Goal: Task Accomplishment & Management: Manage account settings

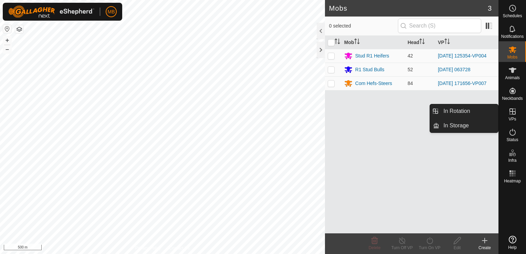
click at [515, 111] on icon at bounding box center [512, 111] width 6 height 6
click at [478, 108] on link "In Rotation" at bounding box center [468, 111] width 59 height 14
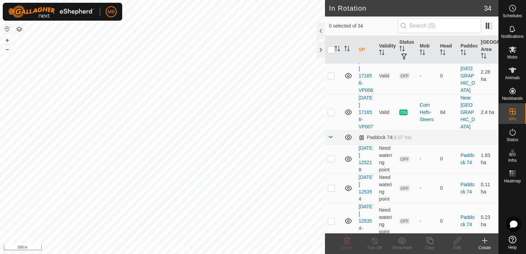
scroll to position [289, 0]
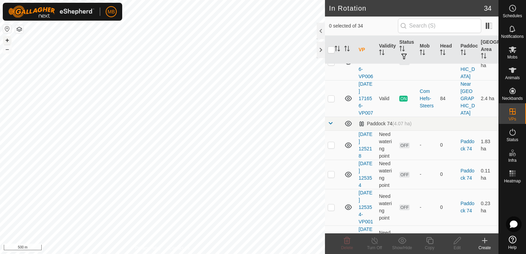
click at [10, 41] on button "+" at bounding box center [7, 40] width 8 height 8
click at [331, 101] on p-checkbox at bounding box center [331, 99] width 7 height 6
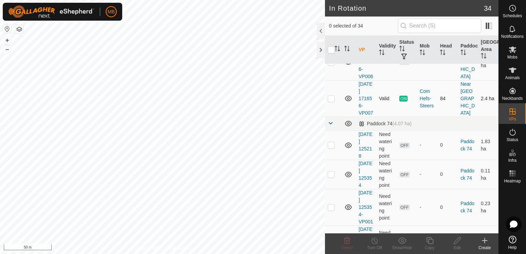
checkbox input "true"
click at [430, 242] on icon at bounding box center [429, 240] width 9 height 8
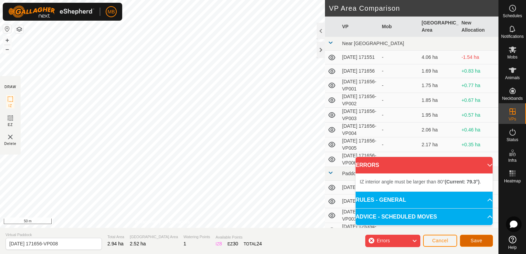
click at [468, 240] on button "Save" at bounding box center [476, 241] width 33 height 12
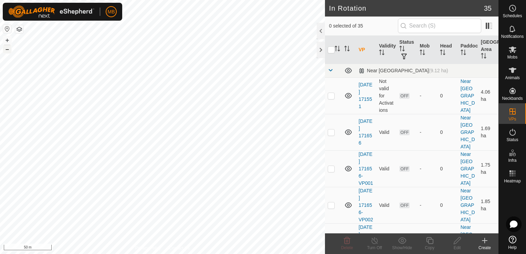
click at [9, 49] on button "–" at bounding box center [7, 49] width 8 height 8
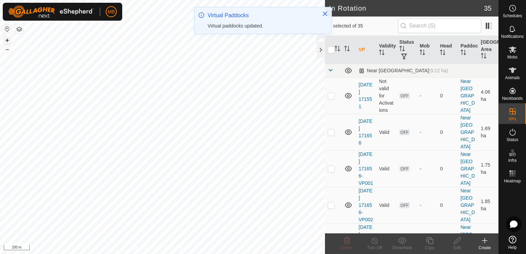
click at [6, 41] on button "+" at bounding box center [7, 40] width 8 height 8
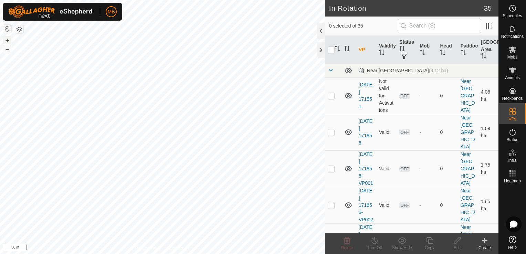
click at [8, 40] on button "+" at bounding box center [7, 40] width 8 height 8
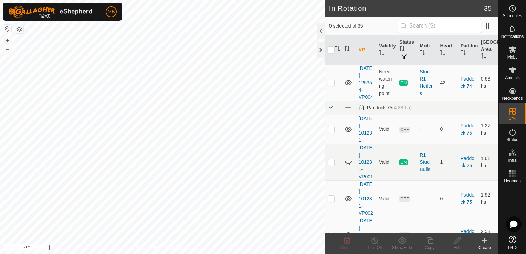
scroll to position [582, 0]
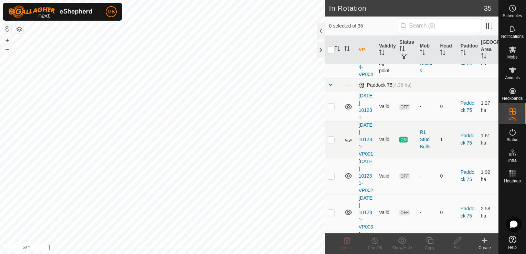
click at [332, 63] on p-checkbox at bounding box center [331, 60] width 7 height 6
checkbox input "true"
click at [430, 243] on icon at bounding box center [429, 240] width 9 height 8
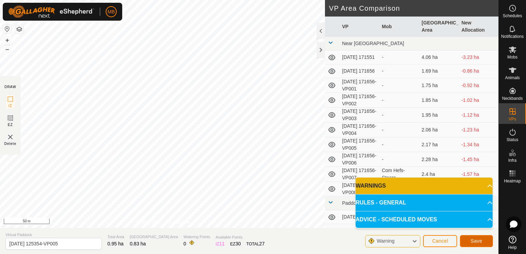
click at [472, 241] on span "Save" at bounding box center [476, 241] width 12 height 6
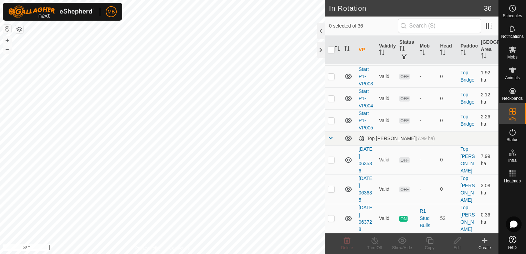
scroll to position [1231, 0]
click at [330, 216] on p-checkbox at bounding box center [331, 218] width 7 height 6
checkbox input "true"
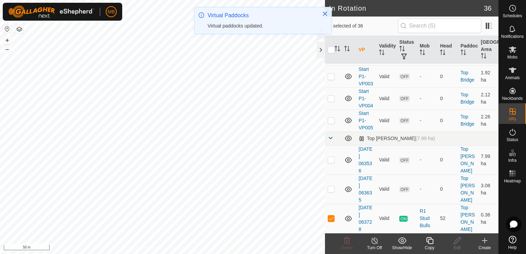
scroll to position [0, 0]
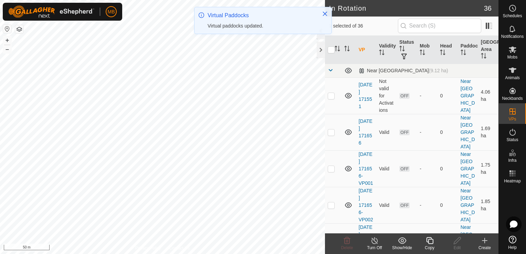
click at [429, 245] on div "Copy" at bounding box center [430, 248] width 28 height 6
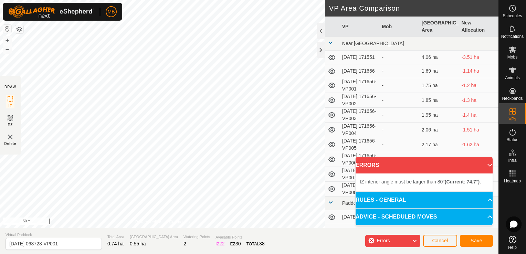
click at [62, 95] on div "IZ interior angle must be larger than 80° (Current: 74.7°) . + – ⇧ i 50 m" at bounding box center [162, 114] width 325 height 228
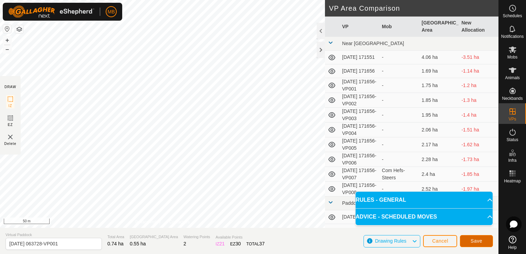
click at [472, 242] on span "Save" at bounding box center [476, 241] width 12 height 6
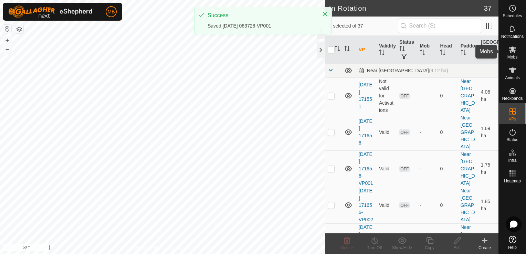
click at [512, 50] on icon at bounding box center [513, 49] width 8 height 7
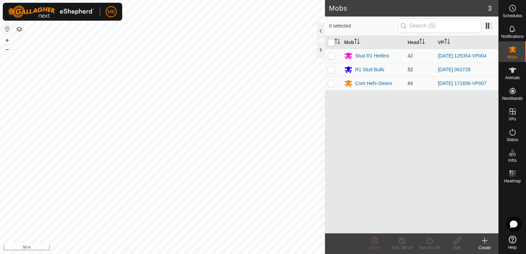
click at [330, 70] on p-checkbox at bounding box center [331, 70] width 7 height 6
checkbox input "true"
click at [426, 245] on div "Turn On VP" at bounding box center [430, 248] width 28 height 6
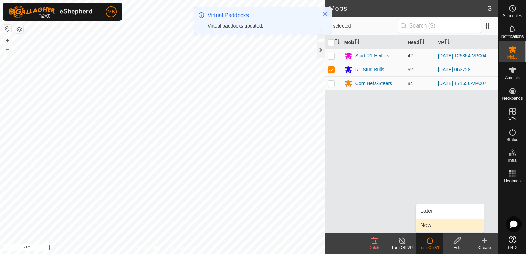
click at [431, 227] on link "Now" at bounding box center [450, 226] width 68 height 14
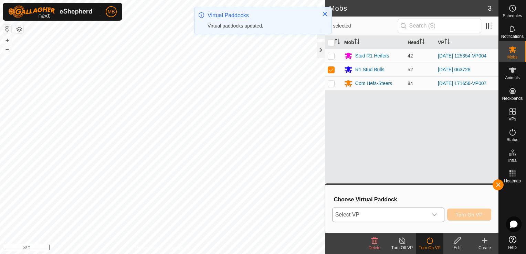
click at [433, 215] on icon "dropdown trigger" at bounding box center [435, 215] width 6 height 6
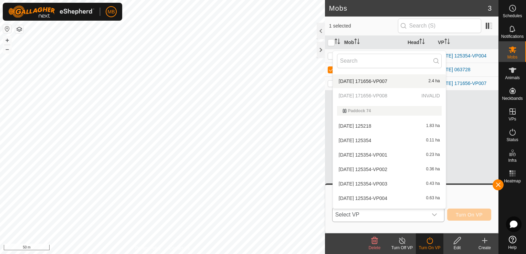
scroll to position [476, 0]
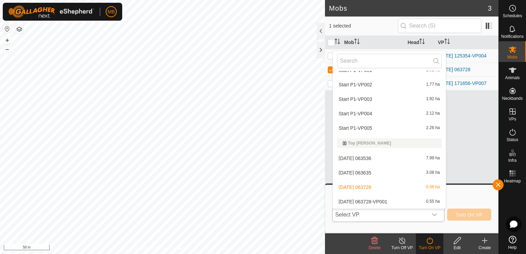
click at [422, 202] on li "[DATE] 063728-VP001 0.55 ha" at bounding box center [389, 202] width 113 height 14
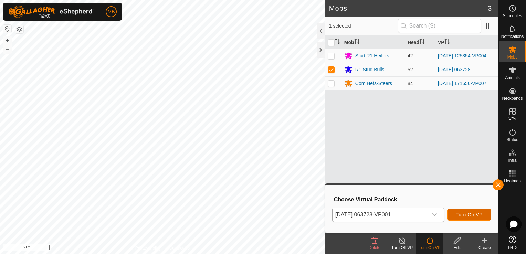
click at [465, 215] on span "Turn On VP" at bounding box center [469, 215] width 27 height 6
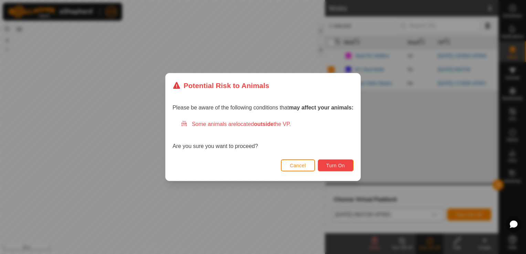
click at [343, 169] on button "Turn On" at bounding box center [336, 165] width 36 height 12
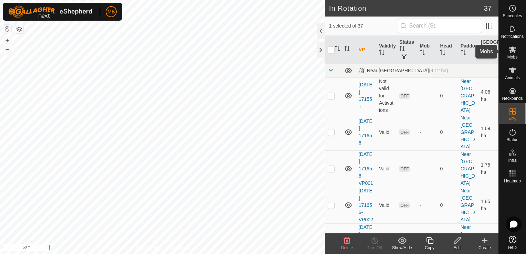
click at [511, 53] on icon at bounding box center [512, 49] width 8 height 8
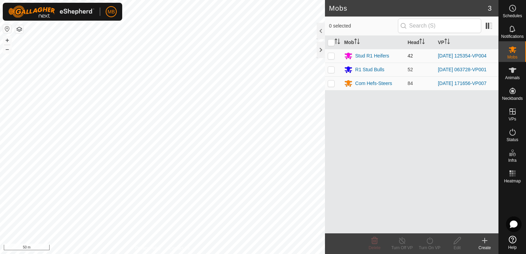
click at [329, 57] on p-checkbox at bounding box center [331, 56] width 7 height 6
checkbox input "true"
click at [431, 241] on icon at bounding box center [429, 240] width 9 height 8
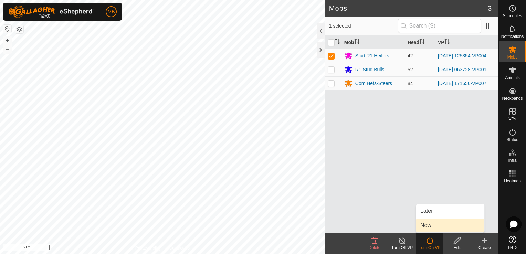
click at [436, 229] on link "Now" at bounding box center [450, 226] width 68 height 14
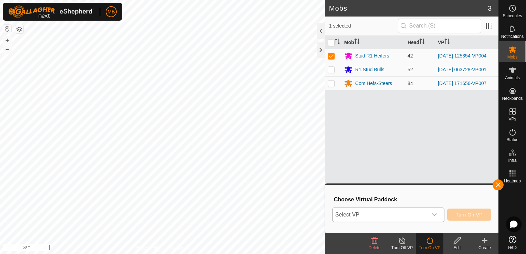
click at [438, 211] on div "dropdown trigger" at bounding box center [434, 215] width 14 height 14
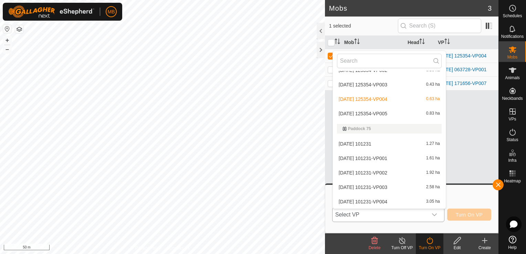
scroll to position [219, 0]
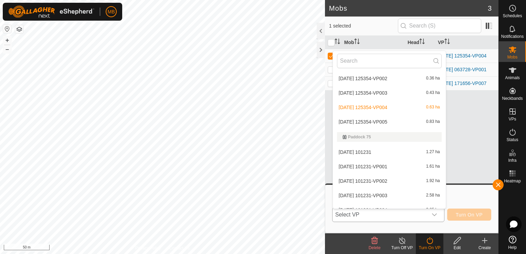
click at [394, 118] on li "[DATE] 125354-VP005 0.83 ha" at bounding box center [389, 122] width 113 height 14
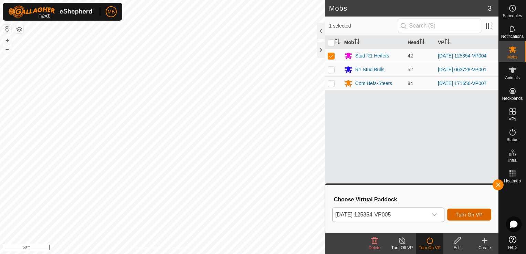
click at [475, 217] on span "Turn On VP" at bounding box center [469, 215] width 27 height 6
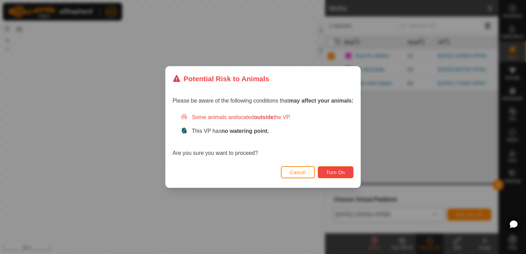
click at [332, 175] on button "Turn On" at bounding box center [336, 172] width 36 height 12
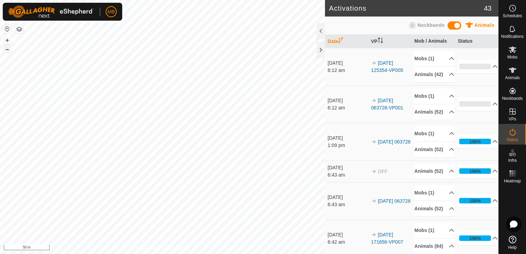
click at [9, 52] on button "–" at bounding box center [7, 49] width 8 height 8
click at [88, 254] on html "MB Schedules Notifications Mobs Animals Neckbands VPs Status Infra Heatmap Help…" at bounding box center [263, 127] width 526 height 254
click at [10, 41] on button "+" at bounding box center [7, 40] width 8 height 8
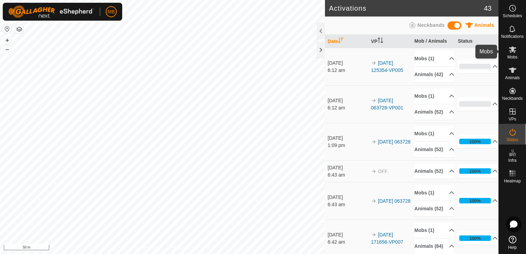
click at [515, 53] on icon at bounding box center [512, 49] width 8 height 8
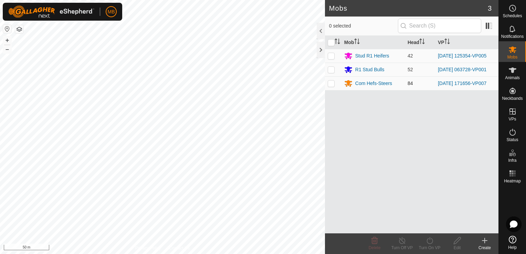
click at [330, 84] on p-checkbox at bounding box center [331, 84] width 7 height 6
checkbox input "true"
click at [432, 246] on div "Turn On VP" at bounding box center [430, 248] width 28 height 6
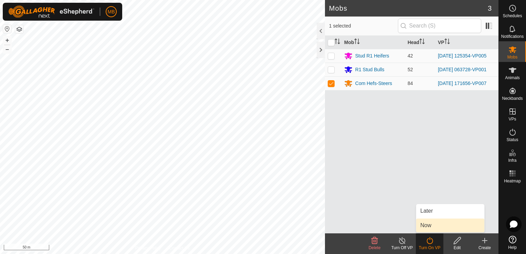
click at [440, 219] on link "Now" at bounding box center [450, 226] width 68 height 14
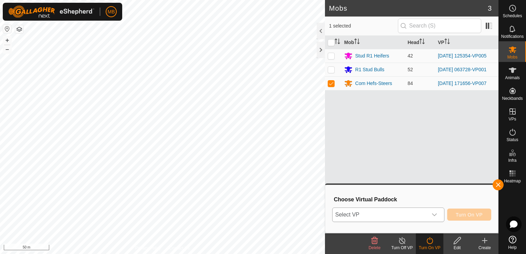
click at [440, 217] on div "dropdown trigger" at bounding box center [434, 215] width 14 height 14
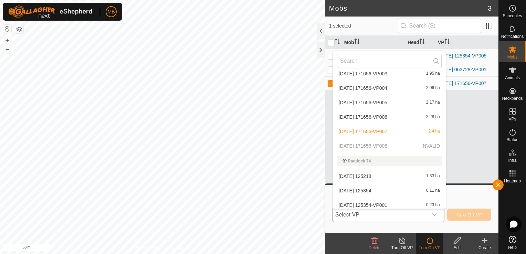
scroll to position [87, 0]
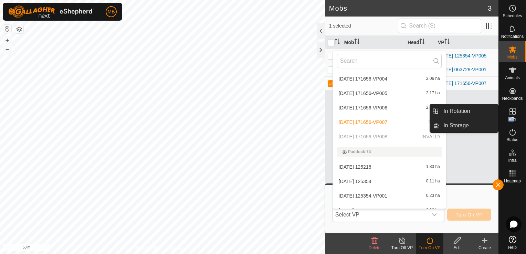
drag, startPoint x: 512, startPoint y: 117, endPoint x: 486, endPoint y: 113, distance: 27.3
click at [498, 112] on es-menu-bar "Schedules Notifications Mobs Animals Neckbands VPs Status Infra Heatmap Help In…" at bounding box center [512, 127] width 28 height 254
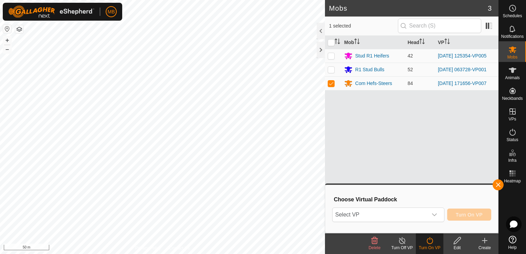
click at [479, 112] on div "Mob Head VP Stud R1 Heifers 42 [DATE] 125354-VP005 R1 Stud Bulls 52 [DATE] 0637…" at bounding box center [411, 135] width 173 height 198
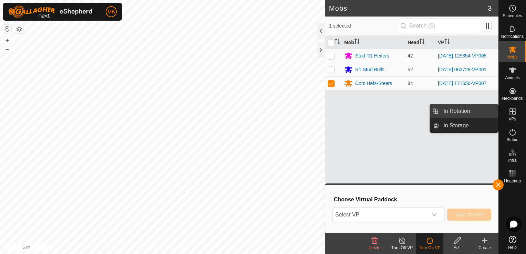
click at [476, 115] on link "In Rotation" at bounding box center [468, 111] width 59 height 14
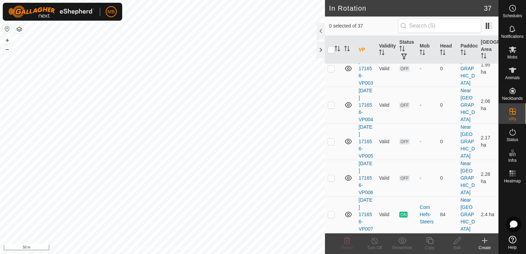
scroll to position [633, 0]
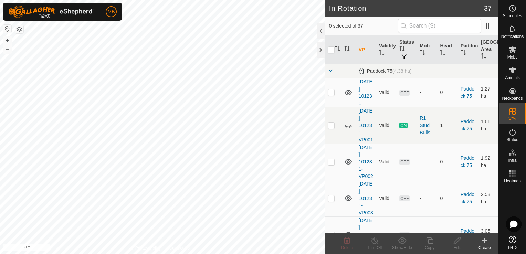
click at [330, 49] on p-checkbox at bounding box center [331, 46] width 7 height 6
checkbox input "false"
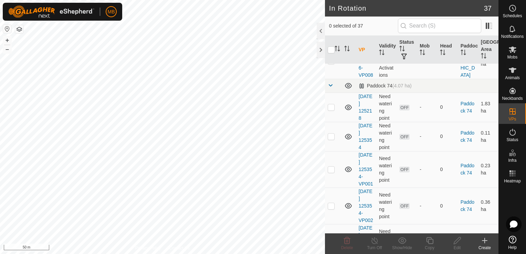
scroll to position [350, 0]
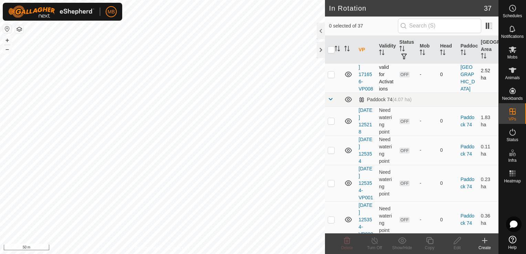
click at [333, 77] on p-checkbox at bounding box center [331, 75] width 7 height 6
checkbox input "true"
click at [453, 241] on icon at bounding box center [457, 240] width 9 height 8
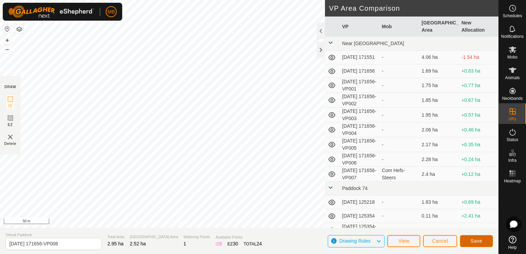
click at [478, 237] on button "Save" at bounding box center [476, 241] width 33 height 12
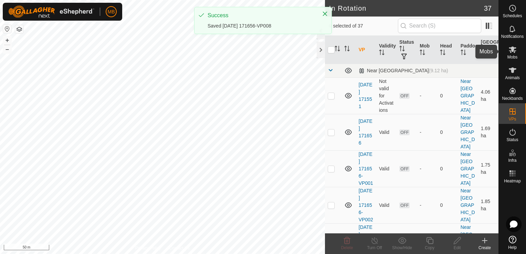
click at [511, 56] on span "Mobs" at bounding box center [512, 57] width 10 height 4
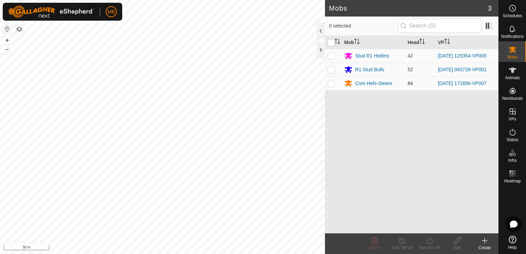
click at [331, 83] on p-checkbox at bounding box center [331, 84] width 7 height 6
checkbox input "true"
click at [429, 242] on icon at bounding box center [429, 240] width 9 height 8
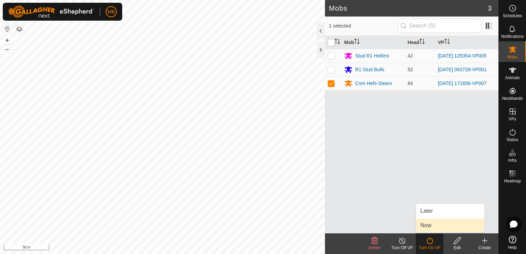
click at [430, 226] on link "Now" at bounding box center [450, 226] width 68 height 14
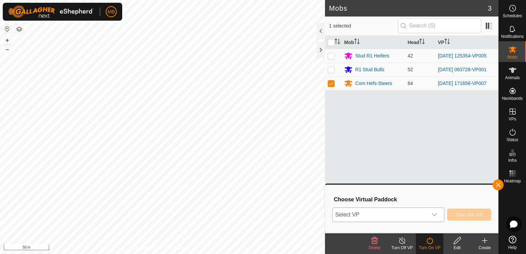
click at [434, 219] on div "dropdown trigger" at bounding box center [434, 215] width 14 height 14
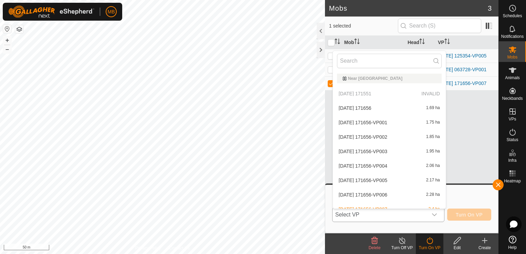
scroll to position [120, 0]
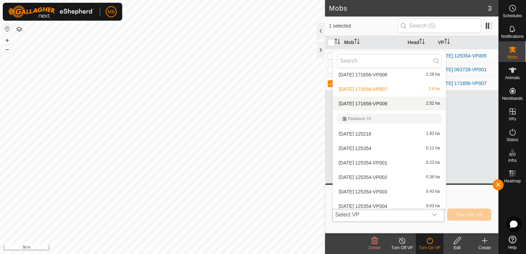
click at [396, 103] on li "[DATE] 171656-VP008 2.52 ha" at bounding box center [389, 104] width 113 height 14
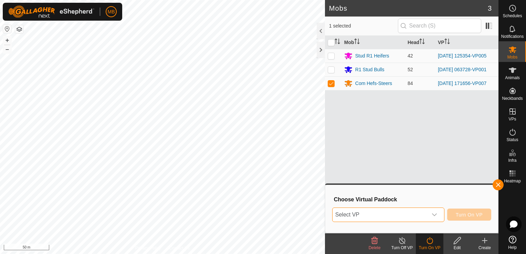
click at [427, 214] on span "Select VP" at bounding box center [379, 215] width 95 height 14
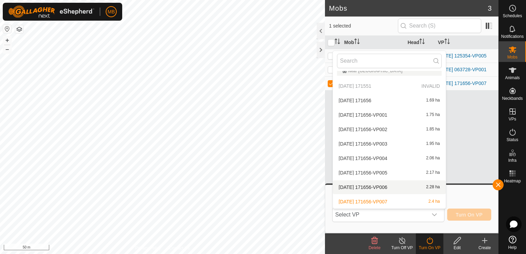
scroll to position [128, 0]
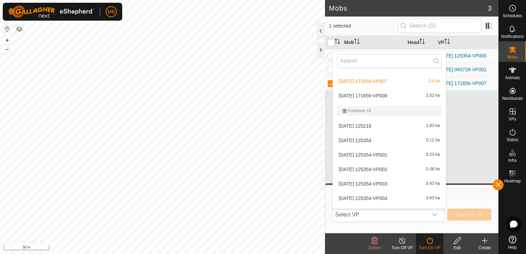
click at [398, 96] on li "[DATE] 171656-VP008 2.52 ha" at bounding box center [389, 96] width 113 height 14
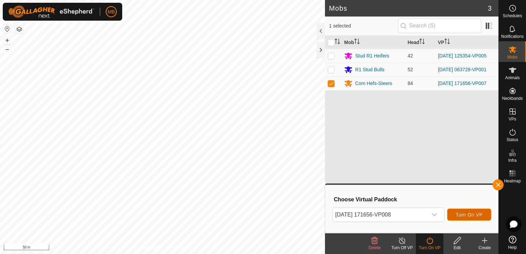
click at [469, 214] on span "Turn On VP" at bounding box center [469, 215] width 27 height 6
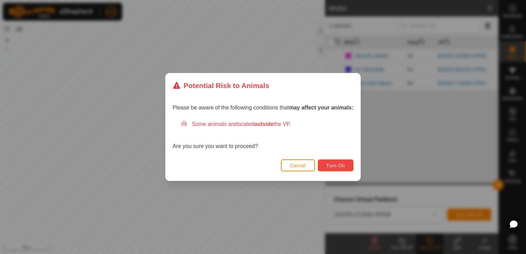
click at [348, 167] on button "Turn On" at bounding box center [336, 165] width 36 height 12
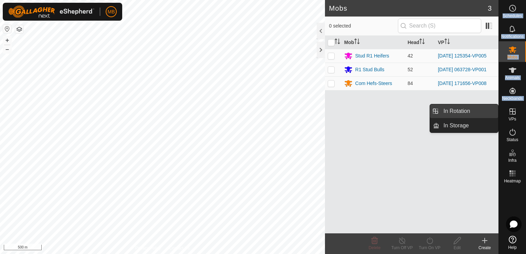
drag, startPoint x: 513, startPoint y: 109, endPoint x: 483, endPoint y: 110, distance: 29.6
click at [498, 110] on es-menu-bar "Schedules Notifications Mobs Animals Neckbands VPs Status Infra Heatmap Help In…" at bounding box center [512, 127] width 28 height 254
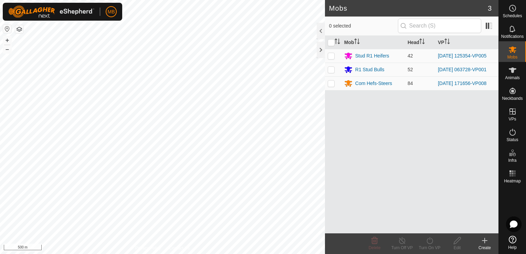
click at [483, 110] on div "Mob Head VP Stud R1 Heifers 42 2025-08-22 125354-VP005 R1 Stud Bulls 52 2025-08…" at bounding box center [411, 135] width 173 height 198
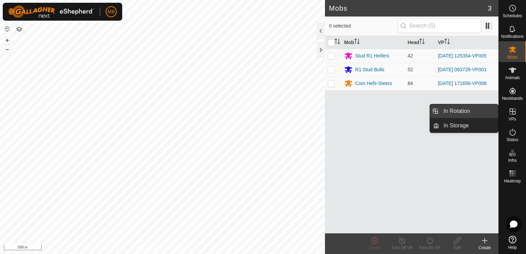
click at [479, 114] on link "In Rotation" at bounding box center [468, 111] width 59 height 14
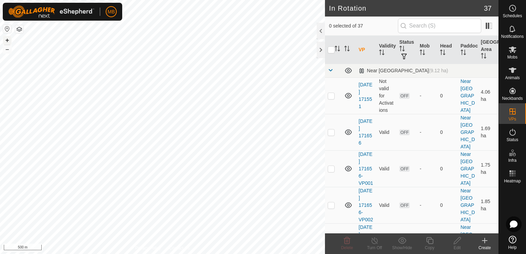
click at [6, 39] on button "+" at bounding box center [7, 40] width 8 height 8
click at [209, 254] on html "MB Schedules Notifications Mobs Animals Neckbands VPs Status Infra Heatmap Help…" at bounding box center [263, 127] width 526 height 254
click at [207, 254] on html "MB Schedules Notifications Mobs Animals Neckbands VPs Status Infra Heatmap Help…" at bounding box center [263, 127] width 526 height 254
click at [10, 39] on button "+" at bounding box center [7, 40] width 8 height 8
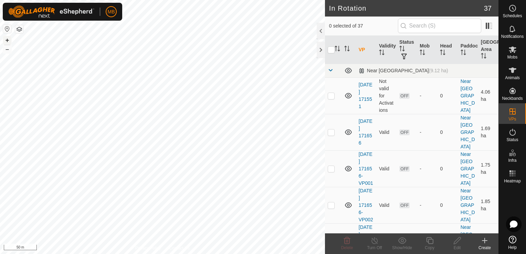
click at [10, 39] on button "+" at bounding box center [7, 40] width 8 height 8
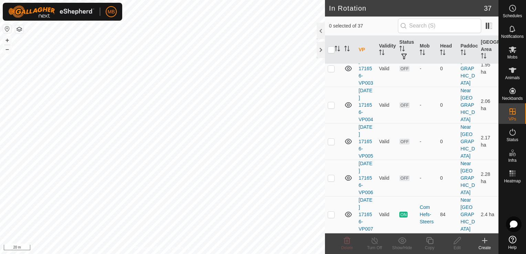
scroll to position [346, 0]
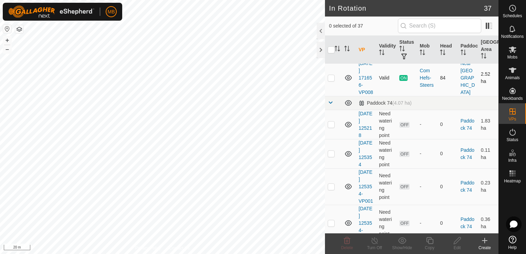
click at [332, 96] on td at bounding box center [333, 78] width 17 height 36
checkbox input "true"
click at [430, 246] on div "Copy" at bounding box center [430, 248] width 28 height 6
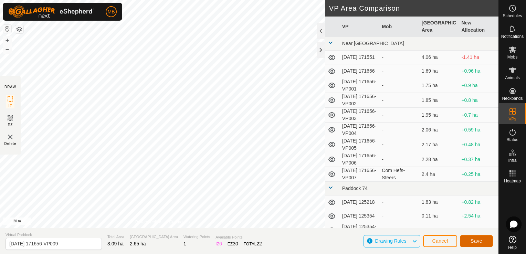
click at [471, 241] on span "Save" at bounding box center [476, 241] width 12 height 6
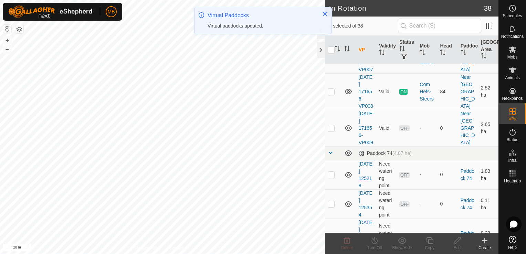
scroll to position [334, 0]
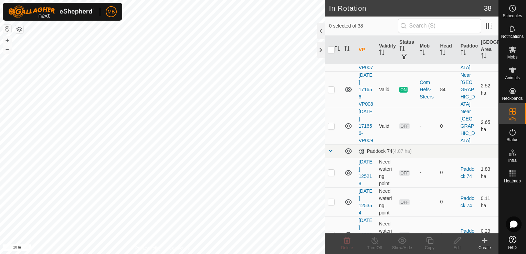
click at [331, 144] on td at bounding box center [333, 126] width 17 height 36
checkbox input "true"
click at [429, 243] on icon at bounding box center [429, 240] width 7 height 7
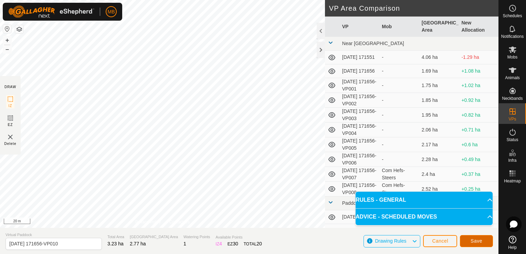
click at [468, 244] on button "Save" at bounding box center [476, 241] width 33 height 12
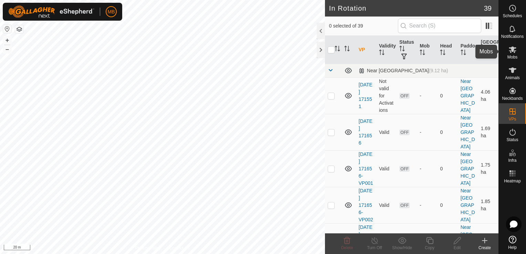
click at [509, 57] on span "Mobs" at bounding box center [512, 57] width 10 height 4
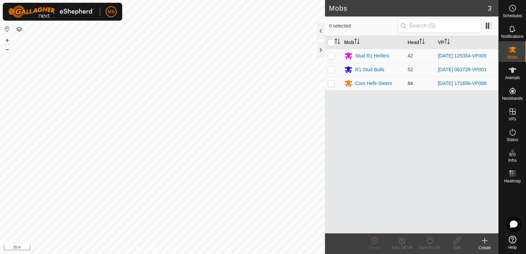
click at [332, 86] on td at bounding box center [333, 83] width 17 height 14
checkbox input "true"
click at [321, 34] on div at bounding box center [321, 31] width 8 height 17
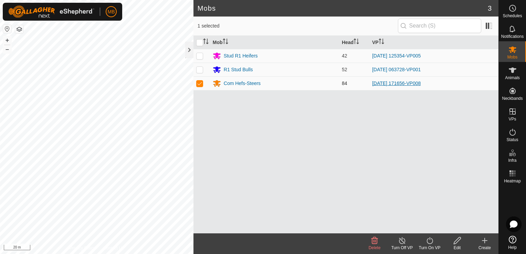
click at [387, 81] on link "[DATE] 171656-VP008" at bounding box center [396, 84] width 49 height 6
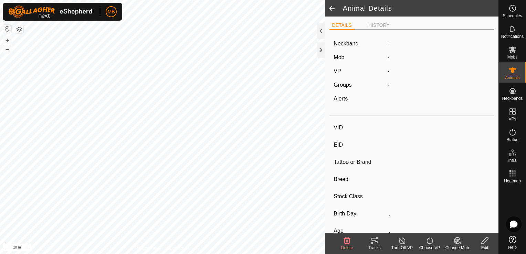
type input "A113"
type input "-"
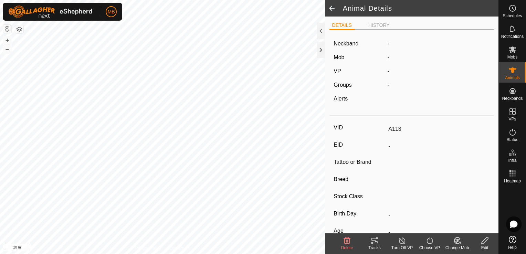
type input "-"
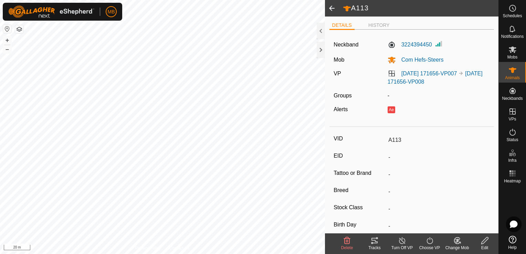
click at [359, 221] on label "Birth Day" at bounding box center [359, 224] width 52 height 9
click at [385, 198] on input "-" at bounding box center [437, 192] width 104 height 12
click at [382, 27] on li "HISTORY" at bounding box center [378, 26] width 27 height 8
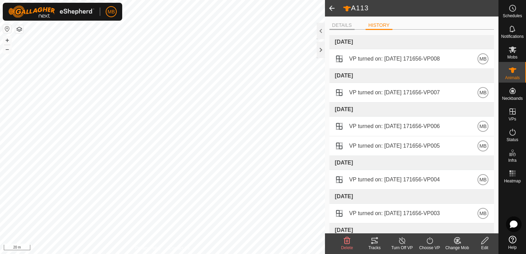
click at [338, 25] on li "DETAILS" at bounding box center [341, 26] width 25 height 8
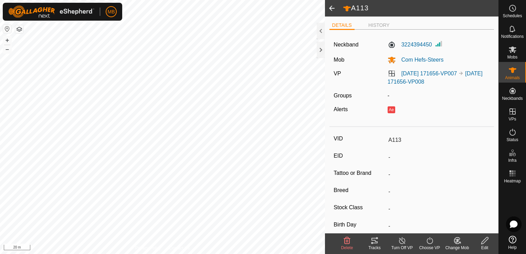
click at [333, 12] on span at bounding box center [332, 8] width 14 height 17
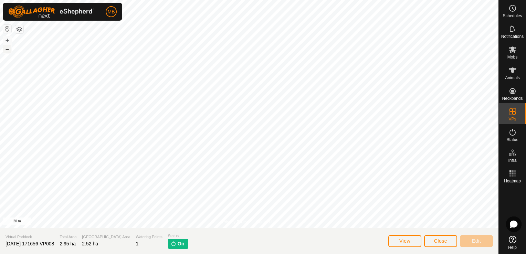
click at [6, 51] on button "–" at bounding box center [7, 49] width 8 height 8
click at [7, 50] on button "–" at bounding box center [7, 49] width 8 height 8
click at [4, 39] on button "+" at bounding box center [7, 40] width 8 height 8
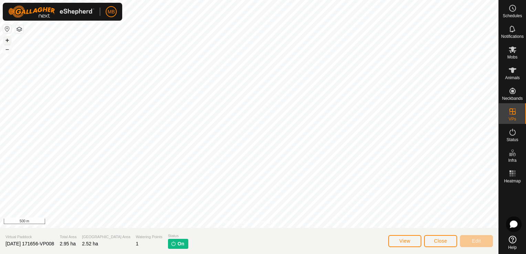
click at [4, 39] on button "+" at bounding box center [7, 40] width 8 height 8
click at [525, 104] on html "MB Schedules Notifications Mobs Animals Neckbands VPs Status Infra Heatmap Help…" at bounding box center [263, 127] width 526 height 254
